Goal: Task Accomplishment & Management: Use online tool/utility

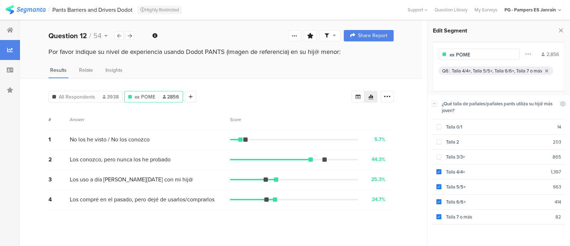
scroll to position [68, 0]
click at [142, 94] on span "ex POME" at bounding box center [145, 96] width 21 height 7
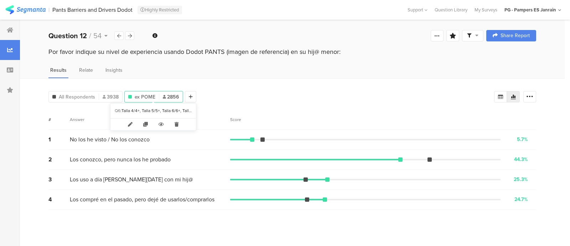
click at [152, 97] on span "ex POME" at bounding box center [145, 96] width 21 height 7
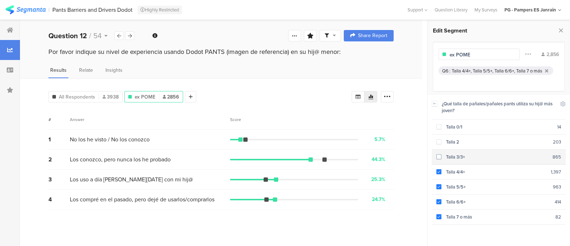
click at [441, 157] on span at bounding box center [439, 156] width 5 height 5
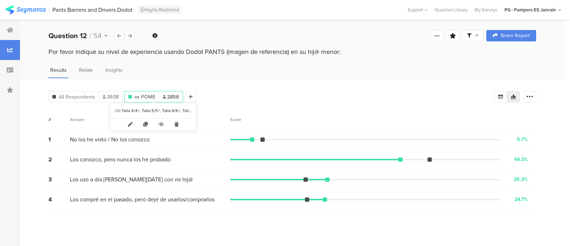
click at [152, 93] on span "ex POME" at bounding box center [145, 96] width 21 height 7
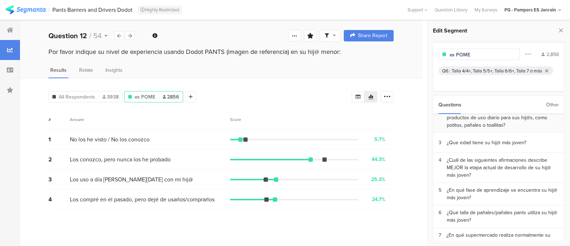
scroll to position [37, 0]
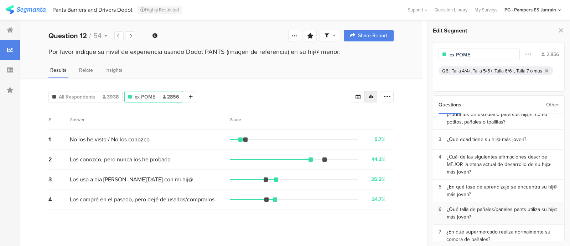
click at [471, 207] on div "¿Qué talla de pañales/pañales pants utiliza su hij@ más joven?" at bounding box center [503, 212] width 112 height 15
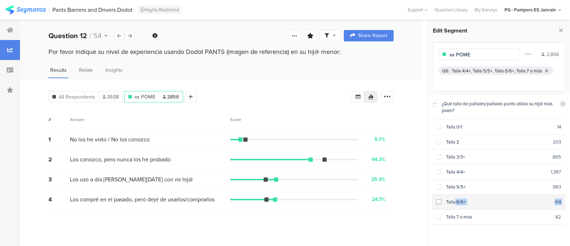
drag, startPoint x: 441, startPoint y: 209, endPoint x: 441, endPoint y: 196, distance: 13.2
click at [441, 196] on div "Talla 0/1 14 Talla 2 203 Talla 3/3+ 865 Talla 4/4+ 1,397 Talla 5/5+ 963 Talla 6…" at bounding box center [499, 171] width 134 height 105
click at [441, 199] on span at bounding box center [439, 201] width 5 height 5
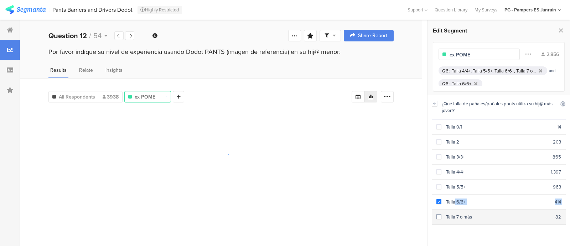
click at [440, 209] on section "Talla 7 o más 82" at bounding box center [499, 216] width 134 height 15
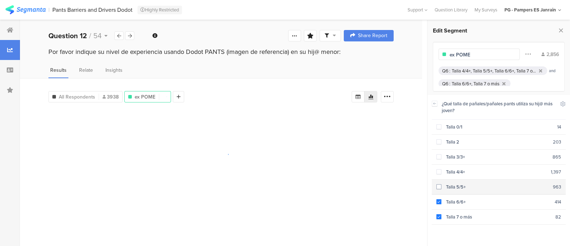
click at [443, 183] on div "Talla 5/5+" at bounding box center [498, 186] width 112 height 7
click at [440, 170] on span at bounding box center [439, 171] width 5 height 5
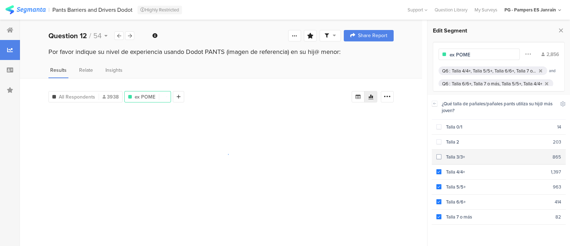
click at [439, 154] on span at bounding box center [439, 156] width 5 height 5
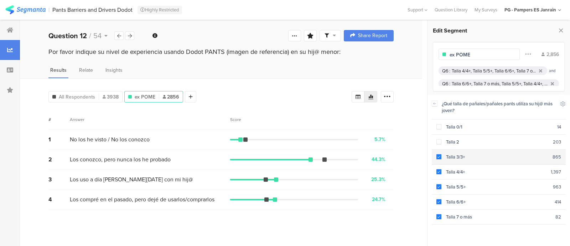
click at [434, 156] on section "Talla 3/3+ 865" at bounding box center [499, 156] width 134 height 15
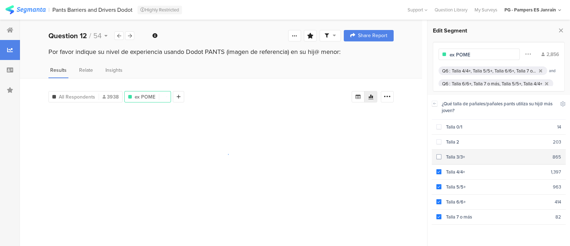
click at [434, 156] on section "Talla 3/3+ 865" at bounding box center [499, 156] width 134 height 15
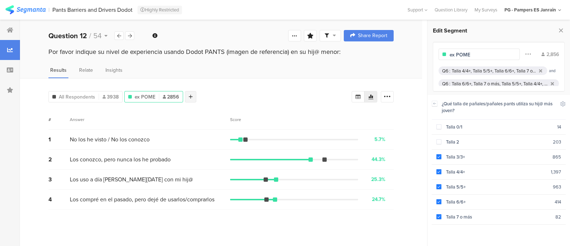
click at [188, 98] on div "All Respondents 3938 ex POME 2856 Add Segment Segment markers Confidence interv…" at bounding box center [221, 162] width 402 height 168
click at [188, 98] on div at bounding box center [190, 96] width 11 height 11
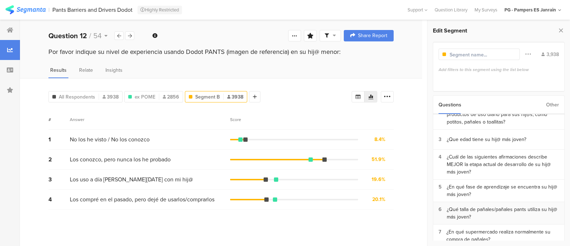
click at [464, 205] on div "¿Qué talla de pañales/pañales pants utiliza su hij@ más joven?" at bounding box center [503, 212] width 112 height 15
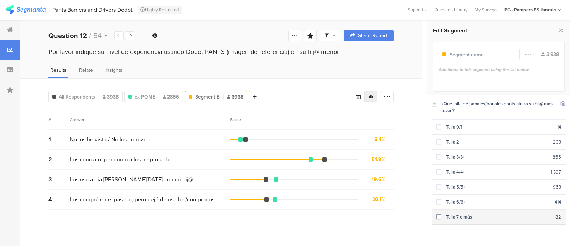
click at [444, 213] on div "Talla 7 o más" at bounding box center [499, 216] width 114 height 7
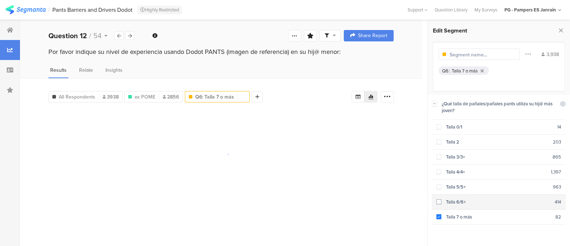
click at [440, 199] on span at bounding box center [439, 201] width 5 height 5
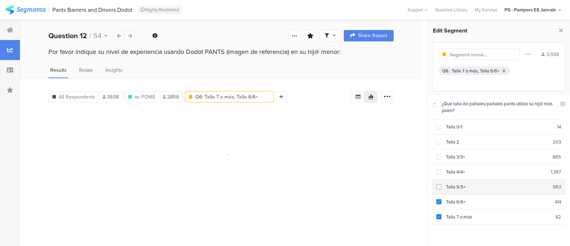
click at [440, 184] on span at bounding box center [439, 186] width 5 height 5
click at [440, 173] on span at bounding box center [439, 172] width 5 height 6
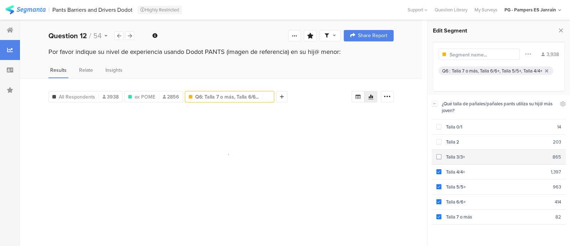
click at [442, 154] on div "Talla 3/3+" at bounding box center [497, 156] width 111 height 7
click at [450, 55] on input "text" at bounding box center [481, 54] width 62 height 7
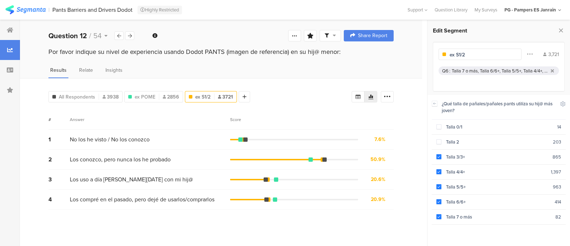
click at [391, 78] on div "All Respondents 3938 ex POME 2856 ex S1/2 3721 Add Segment Segment markers Conf…" at bounding box center [221, 162] width 402 height 168
click at [276, 112] on div "# Answer Score" at bounding box center [220, 119] width 345 height 20
click at [145, 93] on span "ex POME" at bounding box center [145, 96] width 21 height 7
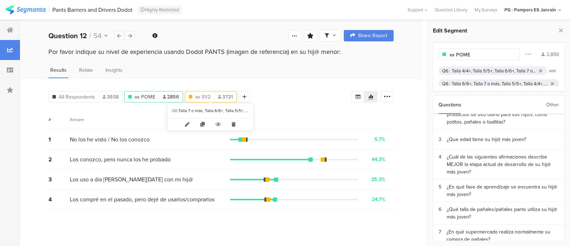
click at [186, 95] on div "ex S1/2 3721" at bounding box center [210, 96] width 51 height 7
type input "ex S1/2"
